Goal: Information Seeking & Learning: Learn about a topic

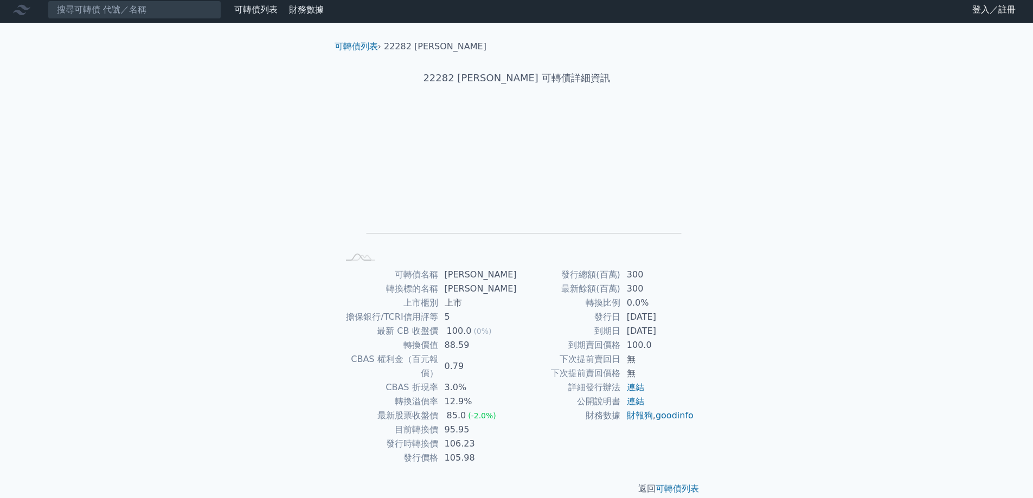
scroll to position [4, 0]
click at [353, 43] on link "可轉債列表" at bounding box center [355, 46] width 43 height 10
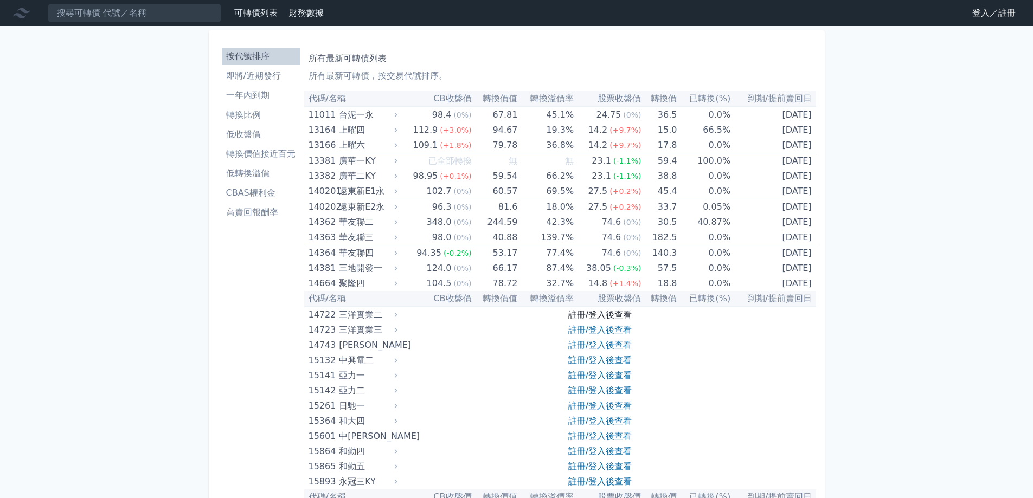
click at [599, 318] on link "註冊/登入後查看" at bounding box center [599, 315] width 63 height 10
